Goal: Information Seeking & Learning: Learn about a topic

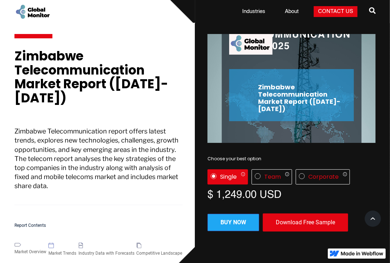
click at [168, 80] on h1 "Zimbabwe Telecommunication Market Report ([DATE]-[DATE])" at bounding box center [98, 80] width 168 height 63
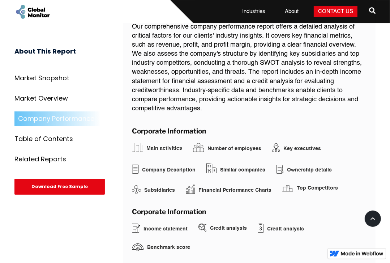
scroll to position [1848, 0]
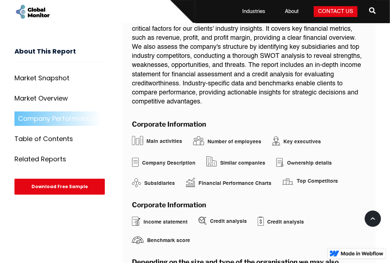
click at [308, 177] on div "Top Competitors" at bounding box center [317, 180] width 41 height 7
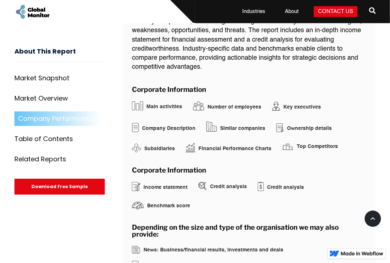
scroll to position [1886, 0]
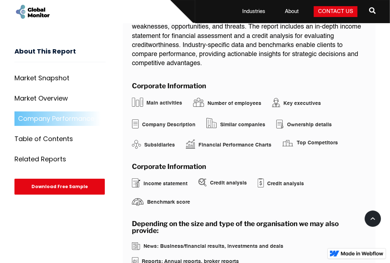
click at [276, 180] on div "Credit analysis" at bounding box center [285, 183] width 37 height 7
click at [215, 100] on div "Number of employees" at bounding box center [234, 103] width 54 height 7
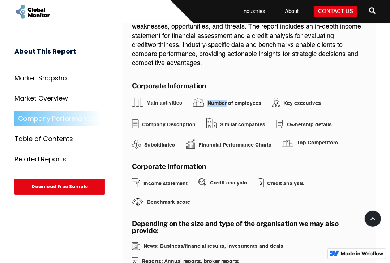
click at [215, 100] on div "Number of employees" at bounding box center [234, 103] width 54 height 7
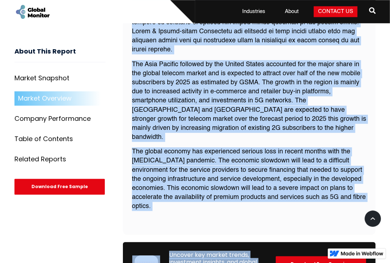
scroll to position [1348, 0]
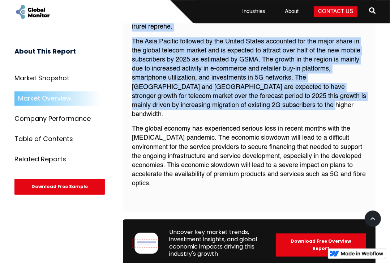
drag, startPoint x: 133, startPoint y: 55, endPoint x: 241, endPoint y: 99, distance: 117.3
copy div "Loremi Dolorsit Ame consec ad Elitsedd Eiusmod Tempor inc utla etdolo ma aliqua…"
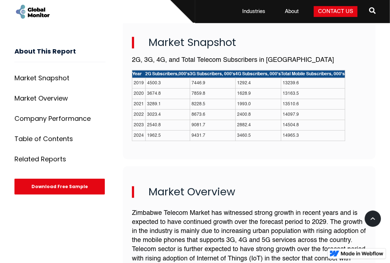
scroll to position [271, 0]
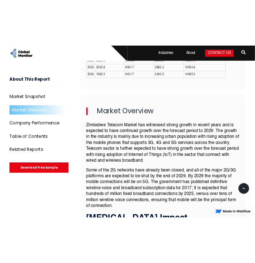
scroll to position [363, 0]
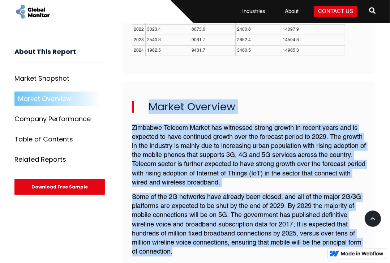
drag, startPoint x: 149, startPoint y: 105, endPoint x: 183, endPoint y: 250, distance: 149.6
copy div "Market Overview Zimbabwe Telecom Market has witnessed strong growth in recent y…"
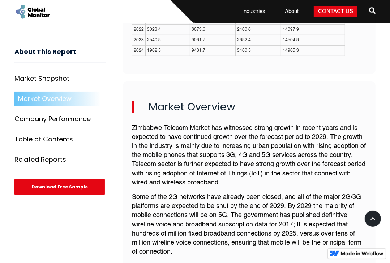
click at [248, 72] on div "Market Snapshot 2G, 3G, 4G, and Total Telecom Subscribers in [GEOGRAPHIC_DATA] …" at bounding box center [249, 3] width 253 height 142
click at [91, 47] on div "About This Report Market Snapshot Market Overview [PERSON_NAME] 5 Market Segmen…" at bounding box center [68, 121] width 108 height 172
